Goal: Task Accomplishment & Management: Use online tool/utility

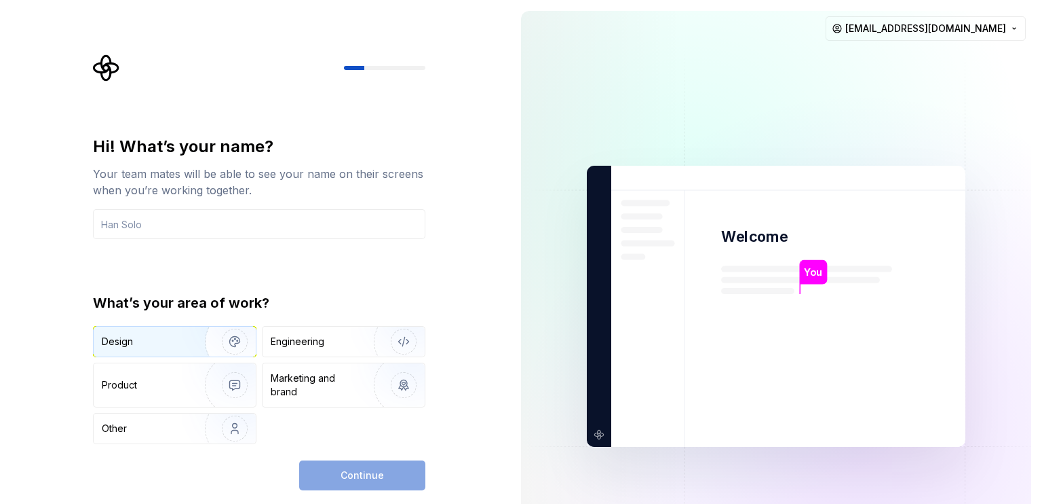
click at [218, 334] on img "button" at bounding box center [226, 341] width 87 height 91
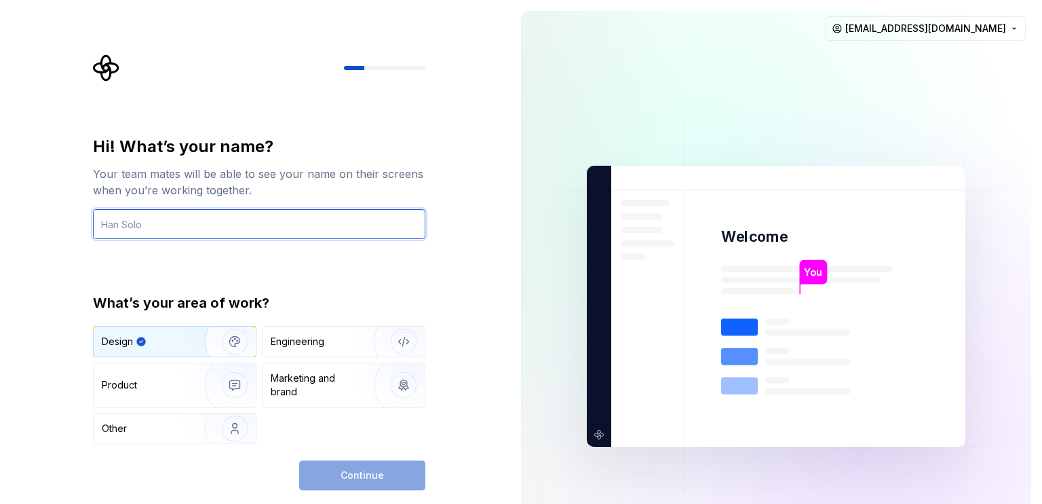
click at [178, 225] on input "text" at bounding box center [259, 224] width 333 height 30
type input "Ganesh"
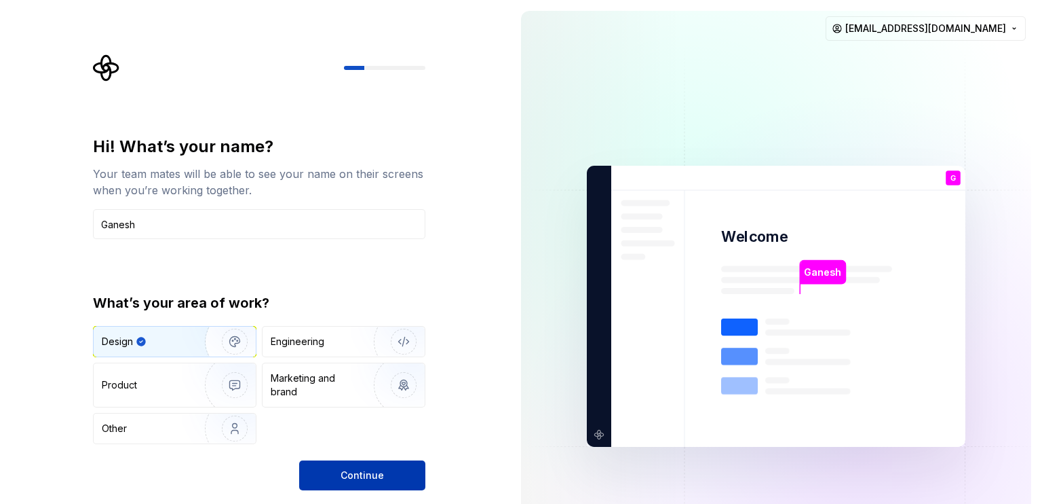
click at [368, 470] on span "Continue" at bounding box center [362, 475] width 43 height 14
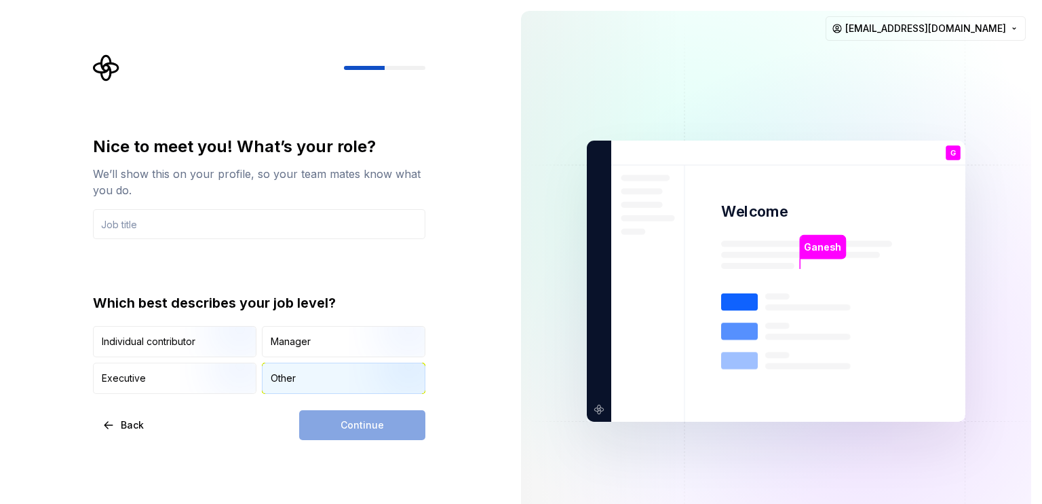
click at [316, 373] on div "Other" at bounding box center [344, 378] width 162 height 30
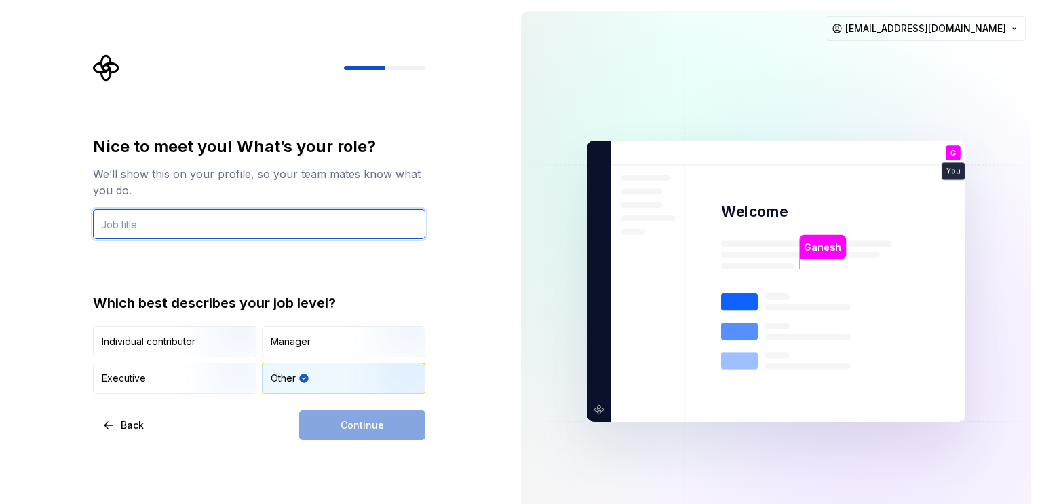
click at [195, 227] on input "text" at bounding box center [259, 224] width 333 height 30
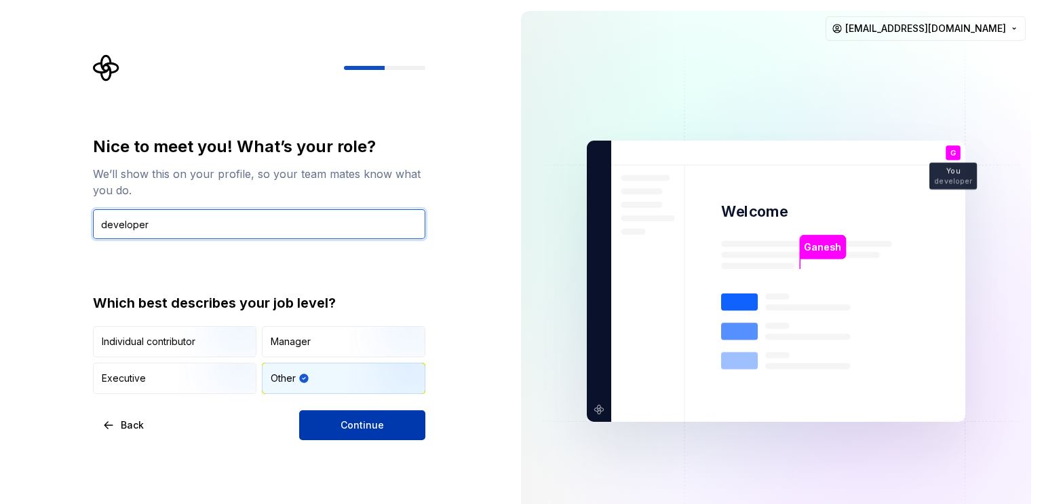
type input "developer"
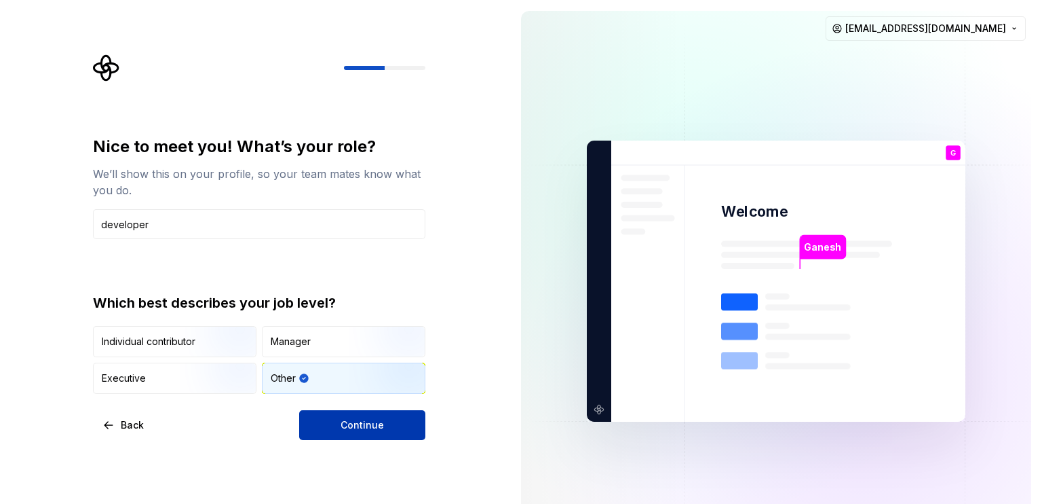
click at [370, 430] on span "Continue" at bounding box center [362, 425] width 43 height 14
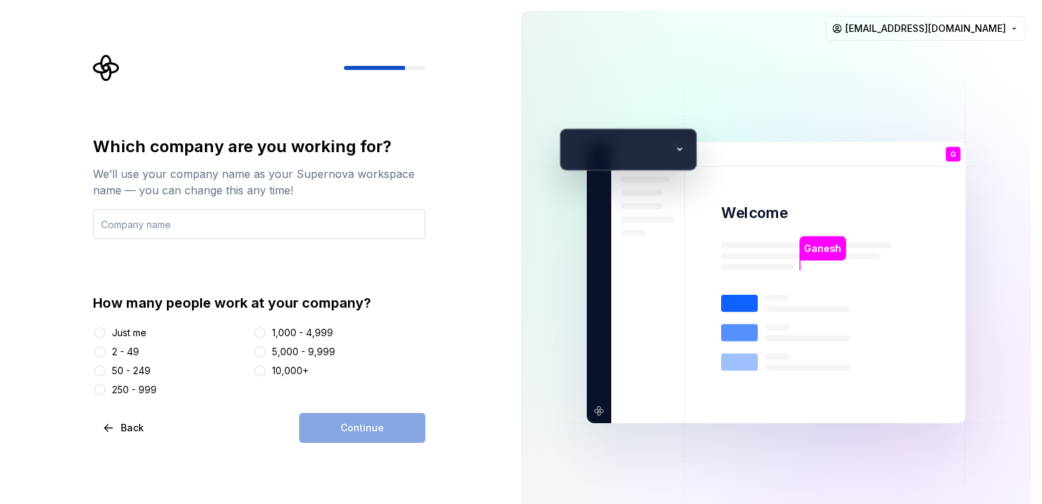
click at [170, 230] on input "text" at bounding box center [259, 224] width 333 height 30
type input "nothing at all"
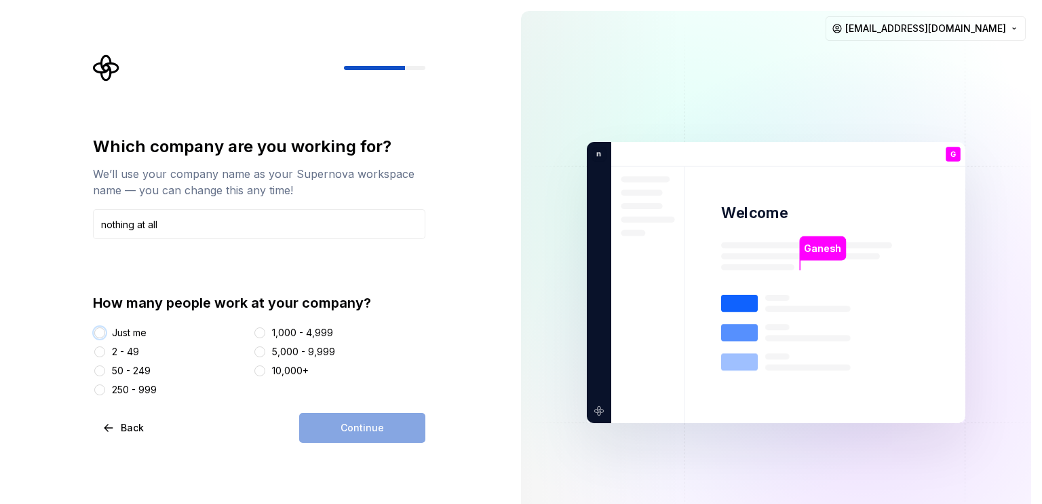
click at [100, 328] on button "Just me" at bounding box center [99, 332] width 11 height 11
click at [340, 423] on button "Continue" at bounding box center [362, 428] width 126 height 30
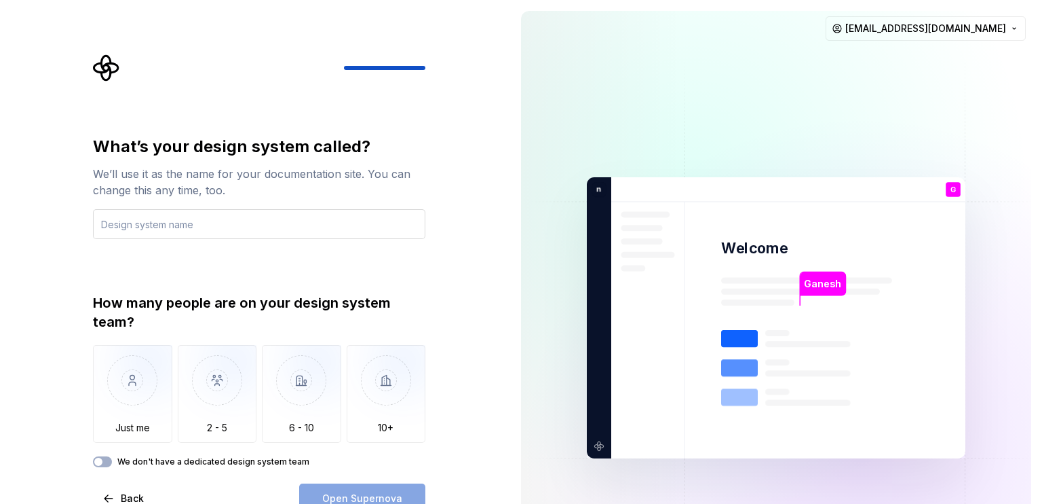
click at [206, 227] on input "text" at bounding box center [259, 224] width 333 height 30
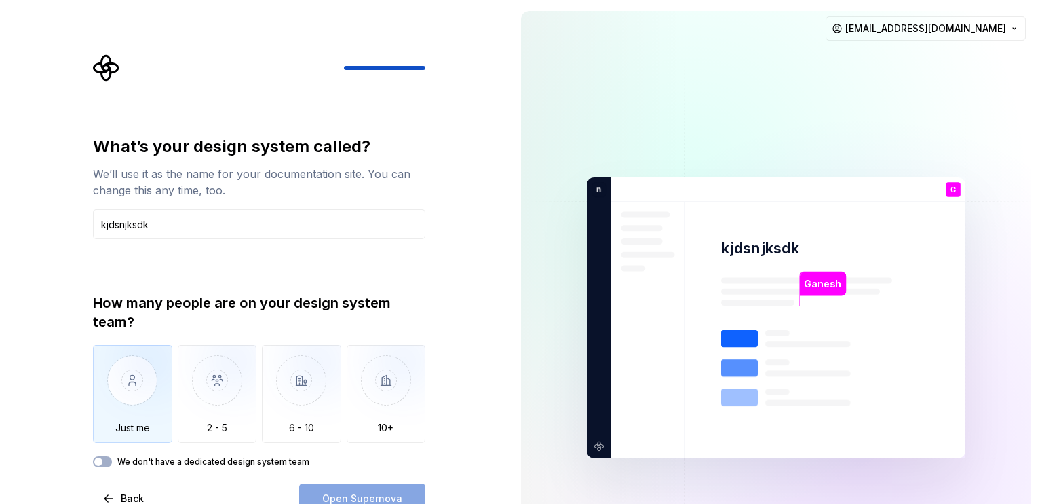
type input "kjdsnjksdk"
click at [136, 408] on img "button" at bounding box center [132, 390] width 79 height 91
click at [358, 497] on span "Open Supernova" at bounding box center [362, 498] width 80 height 14
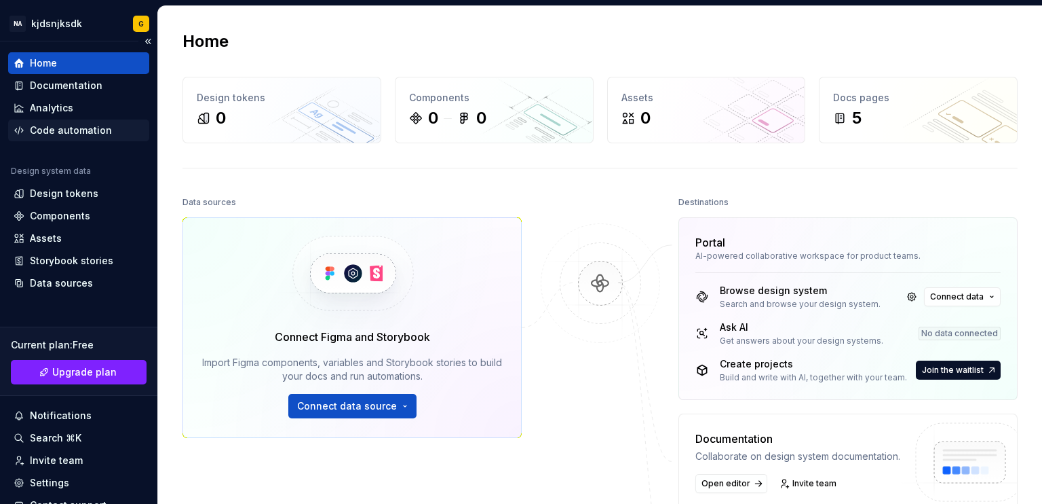
click at [81, 132] on div "Code automation" at bounding box center [71, 131] width 82 height 14
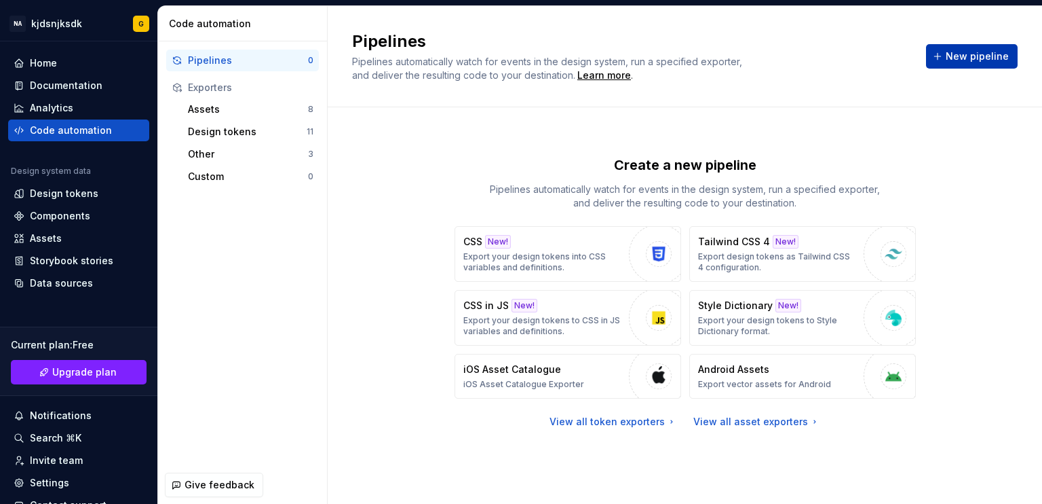
click at [975, 60] on span "New pipeline" at bounding box center [977, 57] width 63 height 14
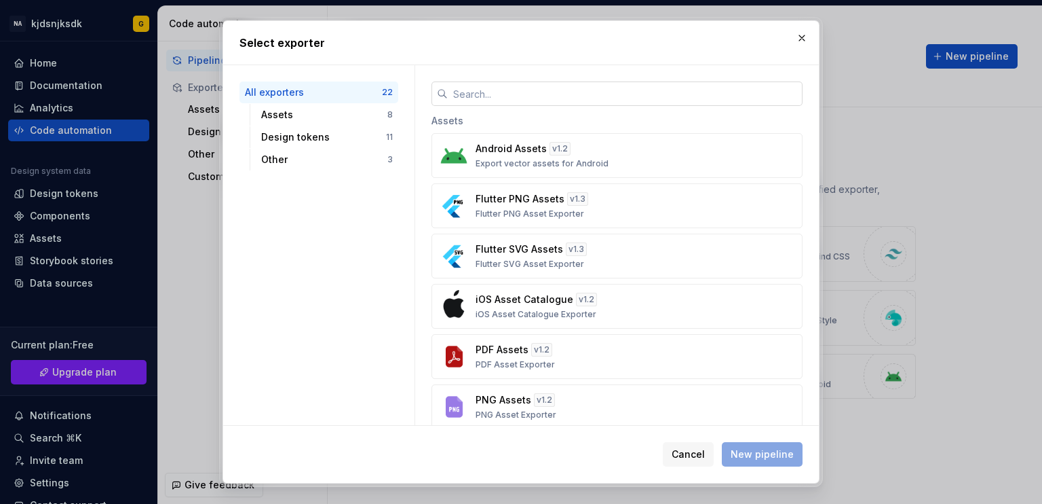
click at [512, 92] on input "text" at bounding box center [625, 93] width 355 height 24
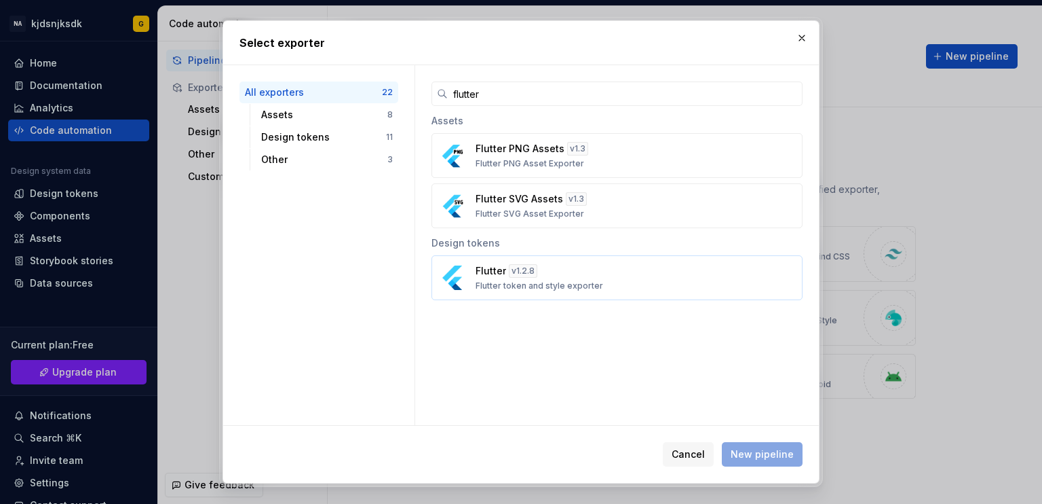
type input "flutter"
click at [567, 282] on p "Flutter token and style exporter" at bounding box center [540, 285] width 128 height 11
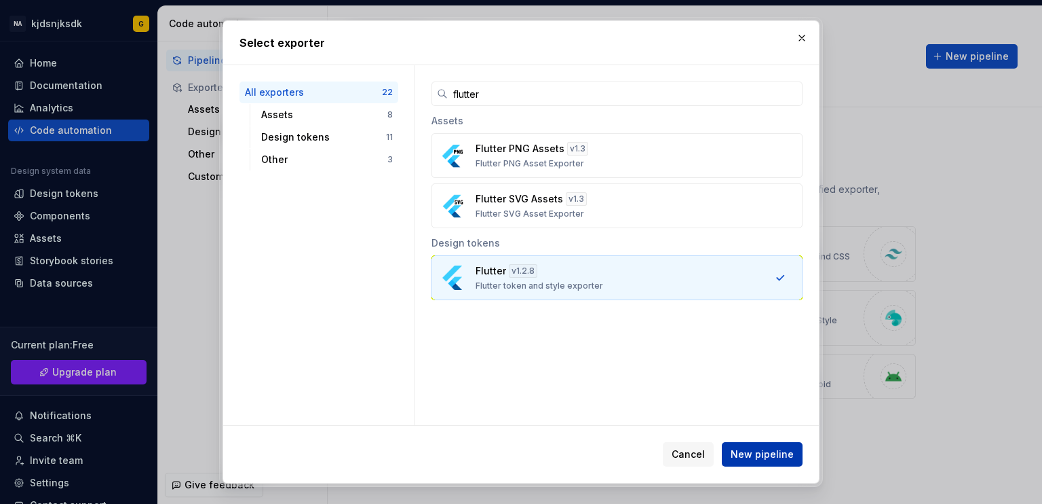
click at [753, 461] on button "New pipeline" at bounding box center [762, 454] width 81 height 24
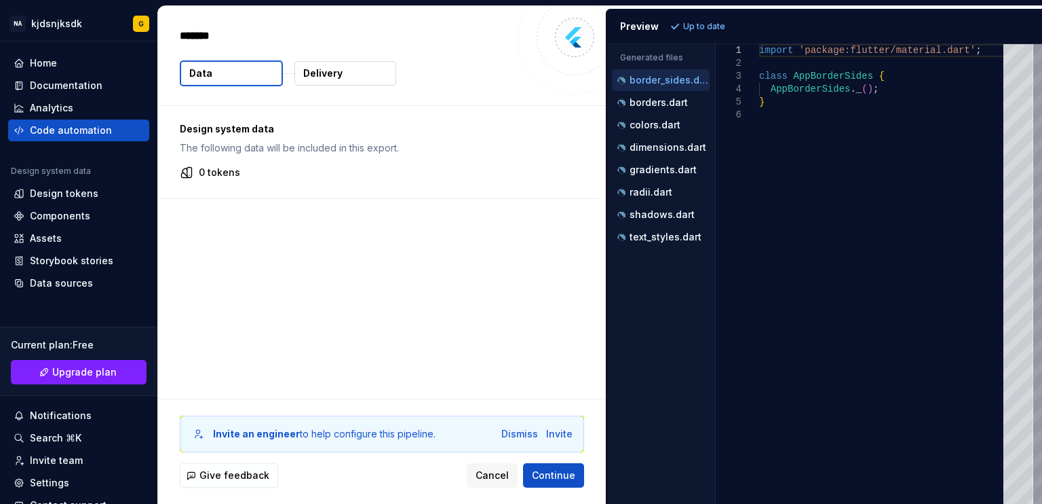
type textarea "*"
click at [551, 433] on div "Invite" at bounding box center [559, 434] width 26 height 14
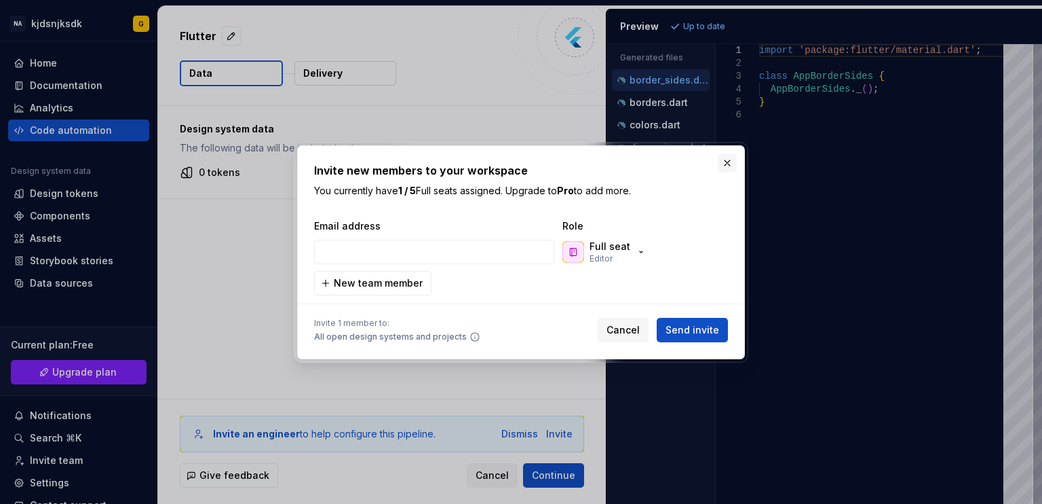
click at [735, 164] on button "button" at bounding box center [727, 162] width 19 height 19
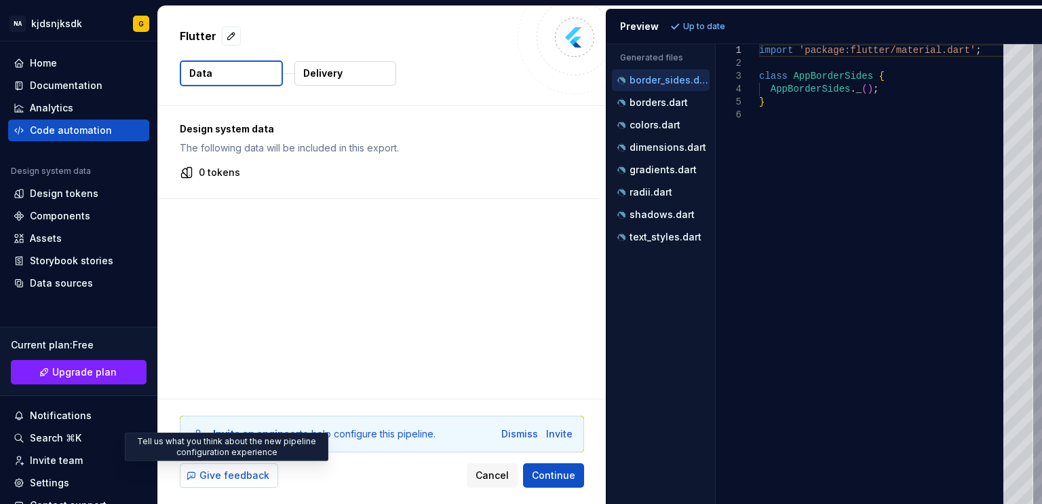
click at [233, 475] on span "Give feedback" at bounding box center [235, 475] width 70 height 14
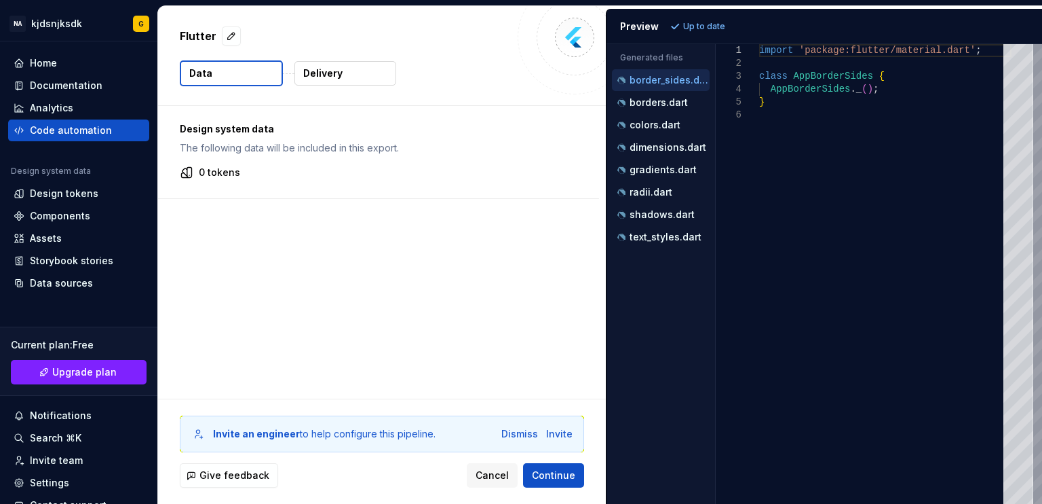
click at [641, 30] on div "Preview" at bounding box center [639, 27] width 39 height 14
click at [657, 97] on p "borders.dart" at bounding box center [659, 102] width 58 height 11
click at [655, 109] on div "borders.dart" at bounding box center [661, 103] width 98 height 22
click at [650, 124] on p "colors.dart" at bounding box center [655, 124] width 51 height 11
type textarea "**********"
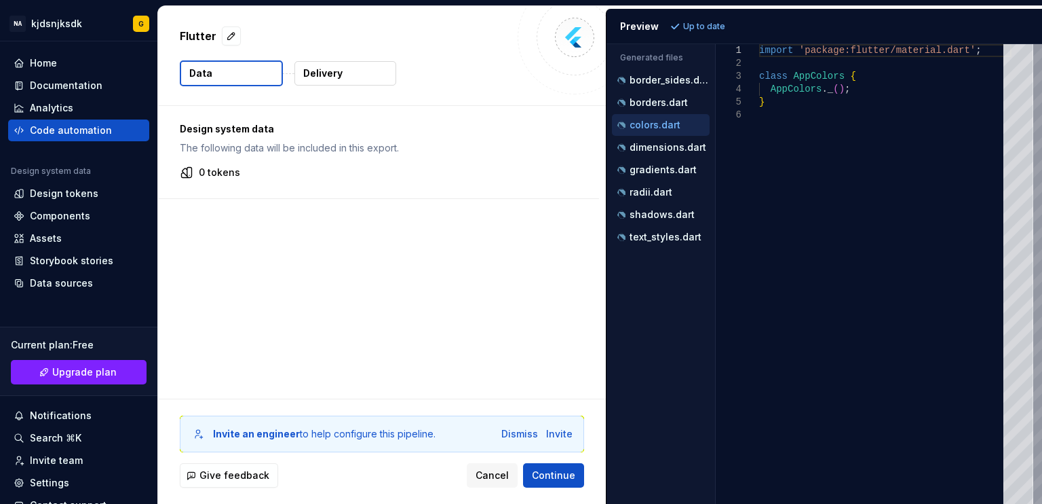
click at [647, 39] on div "Preview Up to date" at bounding box center [825, 26] width 436 height 35
click at [340, 81] on button "Delivery" at bounding box center [346, 73] width 102 height 24
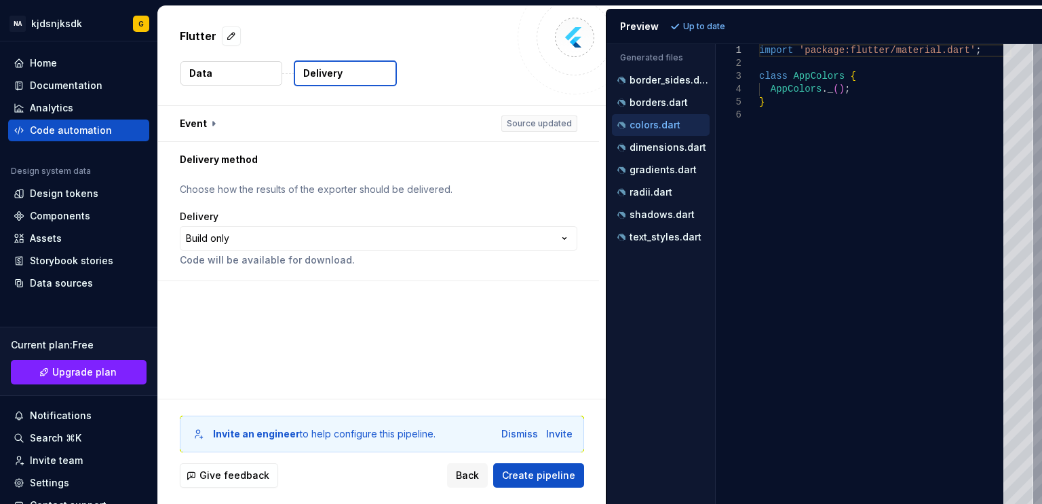
click at [225, 90] on div "Flutter Data Delivery" at bounding box center [382, 55] width 448 height 99
click at [231, 66] on button "Data" at bounding box center [232, 73] width 102 height 24
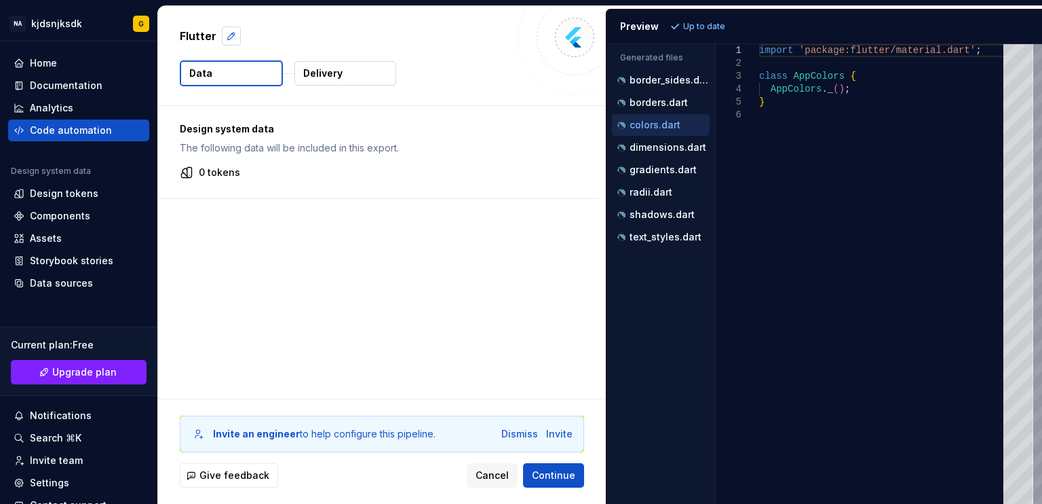
click at [222, 32] on button "button" at bounding box center [231, 35] width 19 height 19
click at [570, 474] on span "Continue" at bounding box center [553, 475] width 43 height 14
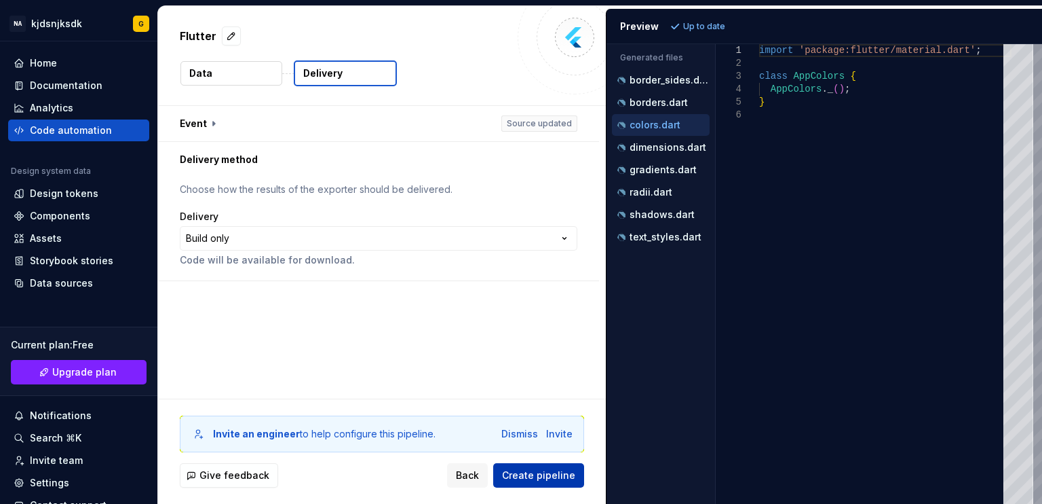
click at [568, 480] on span "Create pipeline" at bounding box center [538, 475] width 73 height 14
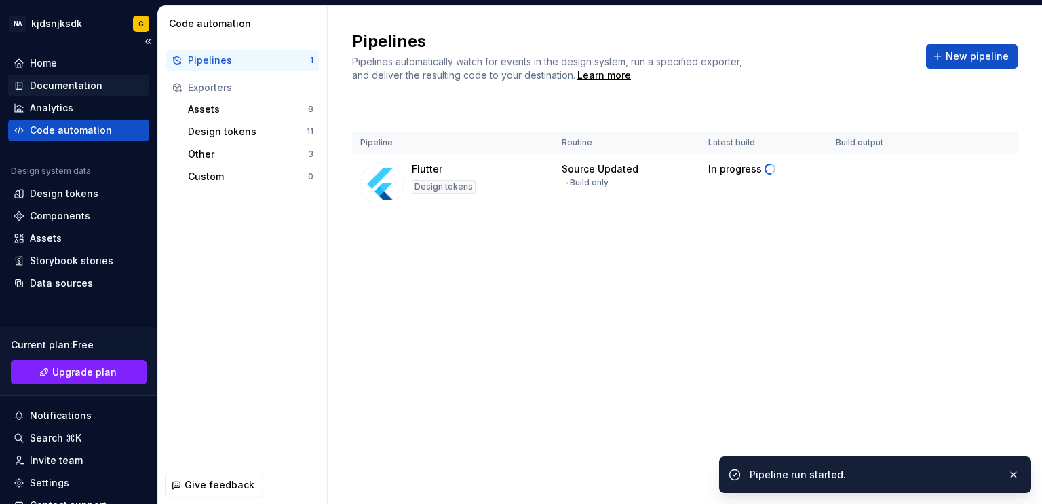
click at [68, 90] on div "Documentation" at bounding box center [66, 86] width 73 height 14
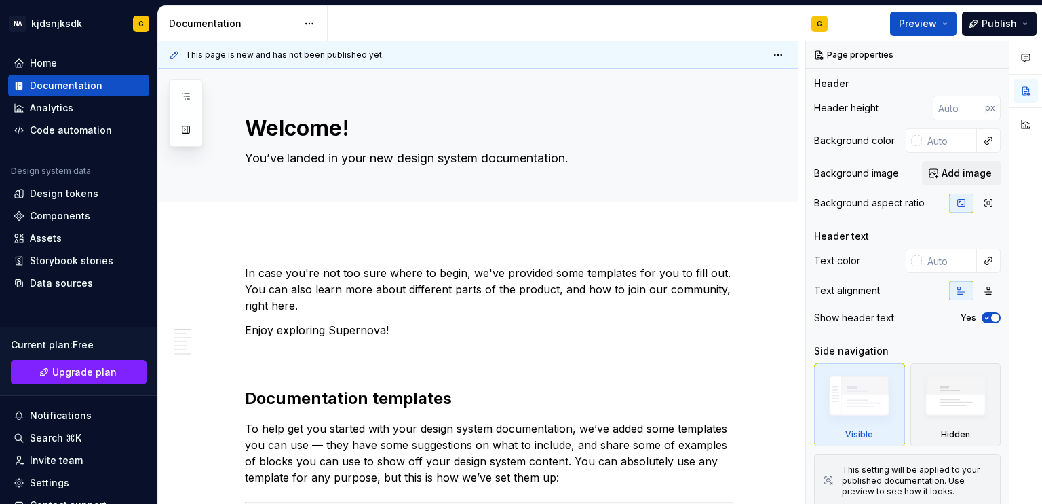
type textarea "*"
